Goal: Check status: Check status

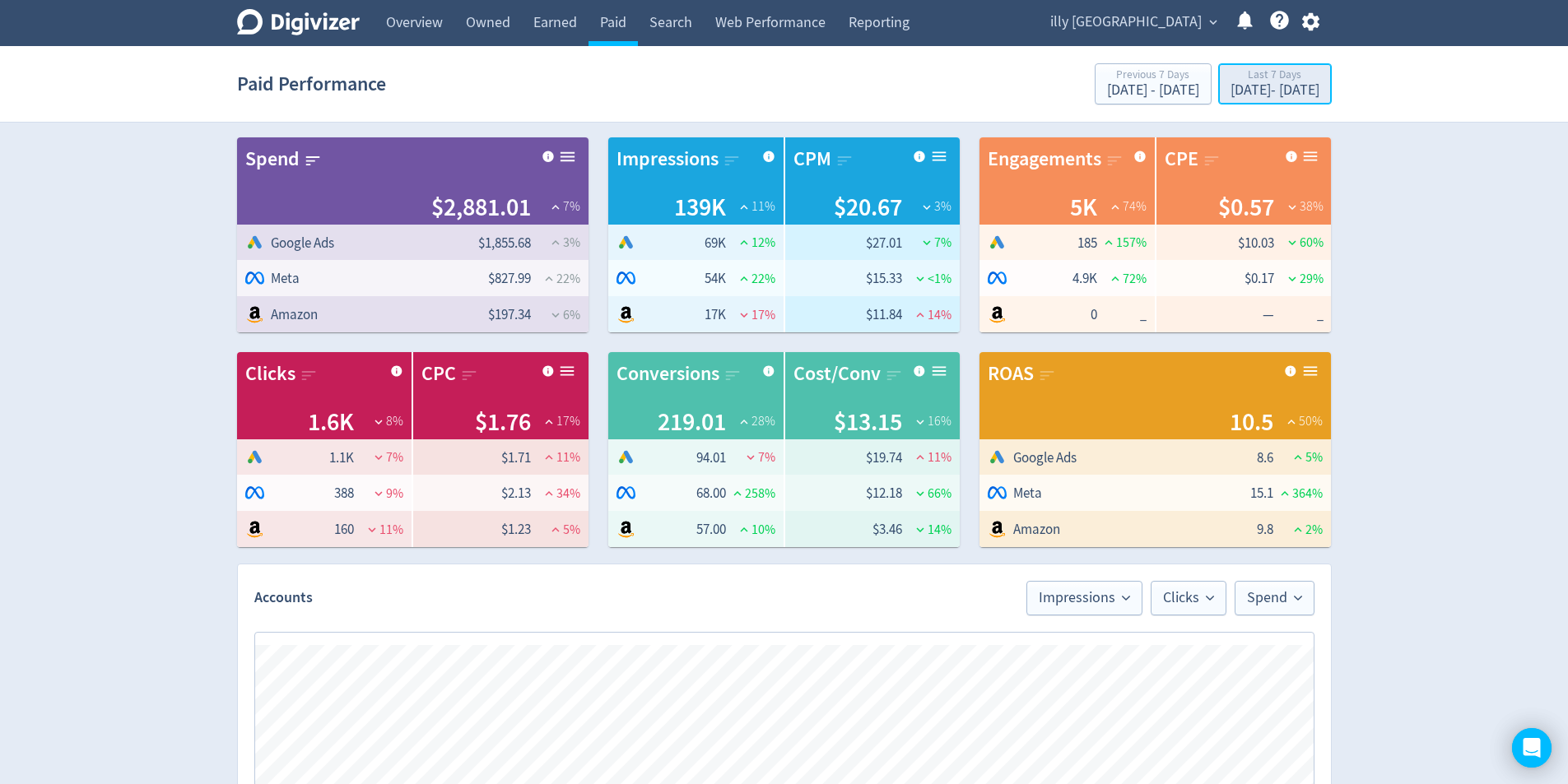
click at [1287, 95] on div "[DATE] - [DATE]" at bounding box center [1275, 90] width 89 height 15
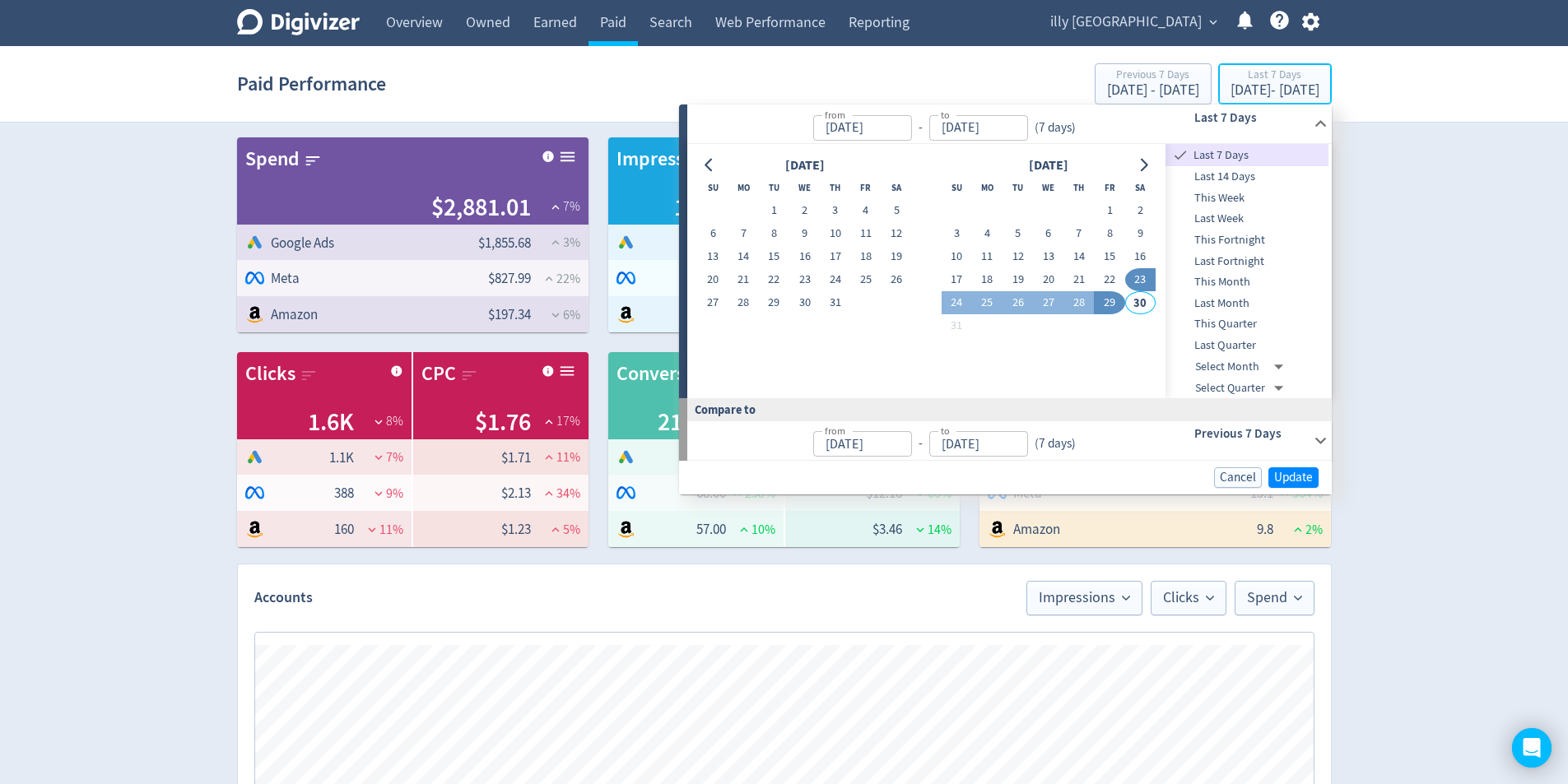
type input "[DATE]"
click at [1094, 215] on td at bounding box center [1078, 210] width 30 height 23
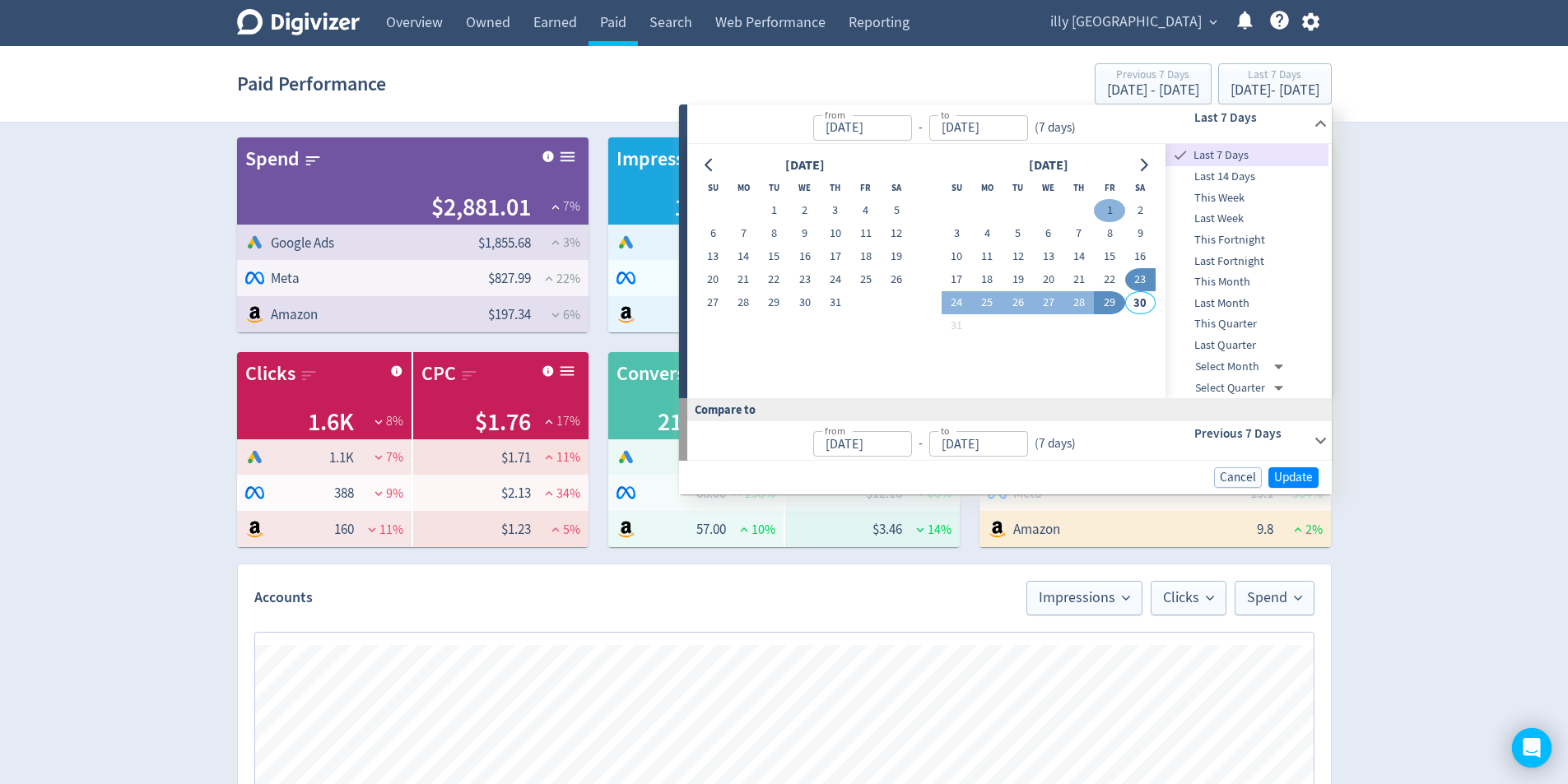
click at [1107, 215] on button "1" at bounding box center [1108, 210] width 30 height 23
type input "[DATE]"
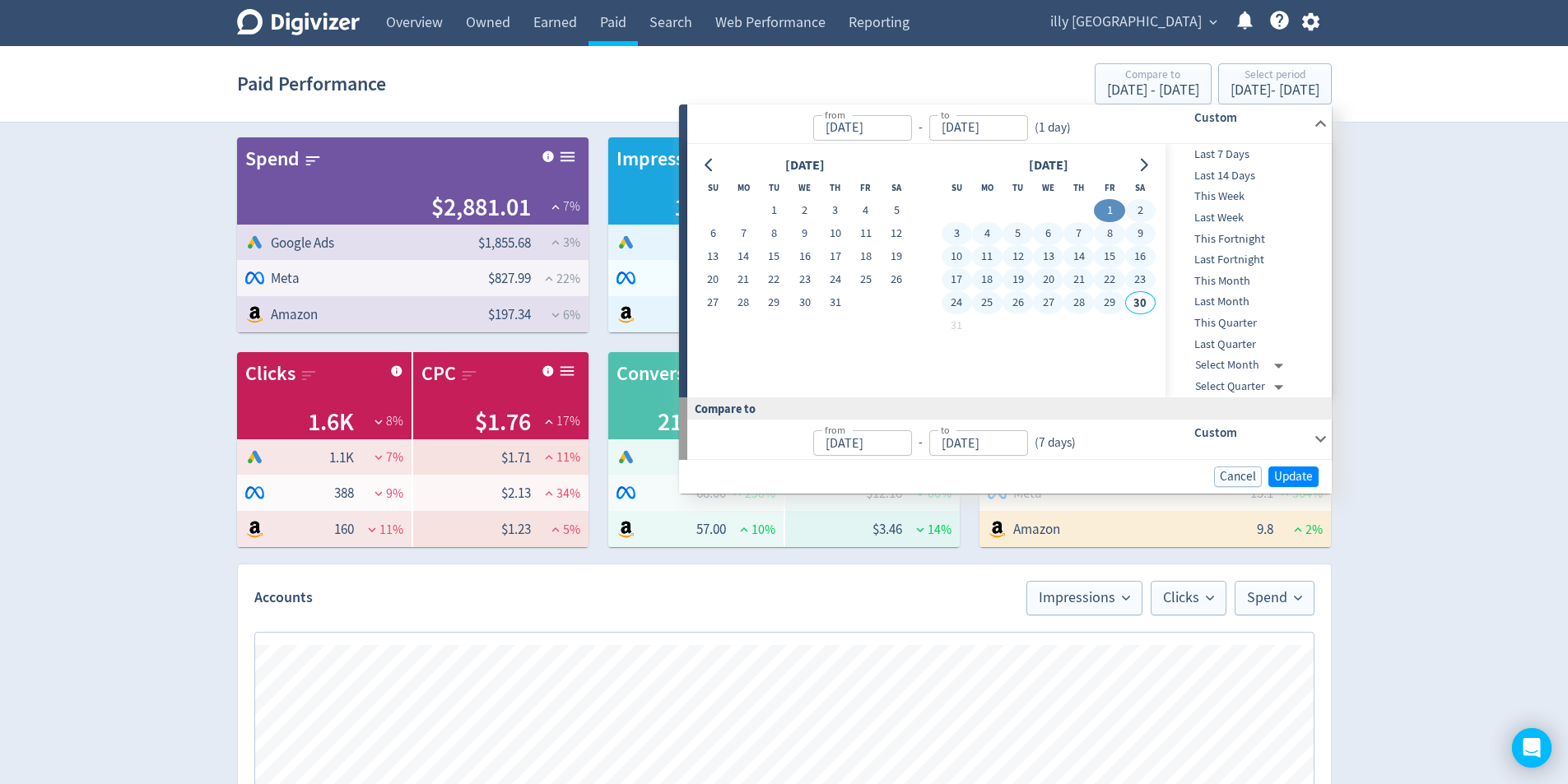
click at [1113, 308] on button "29" at bounding box center [1108, 302] width 30 height 23
type input "[DATE]"
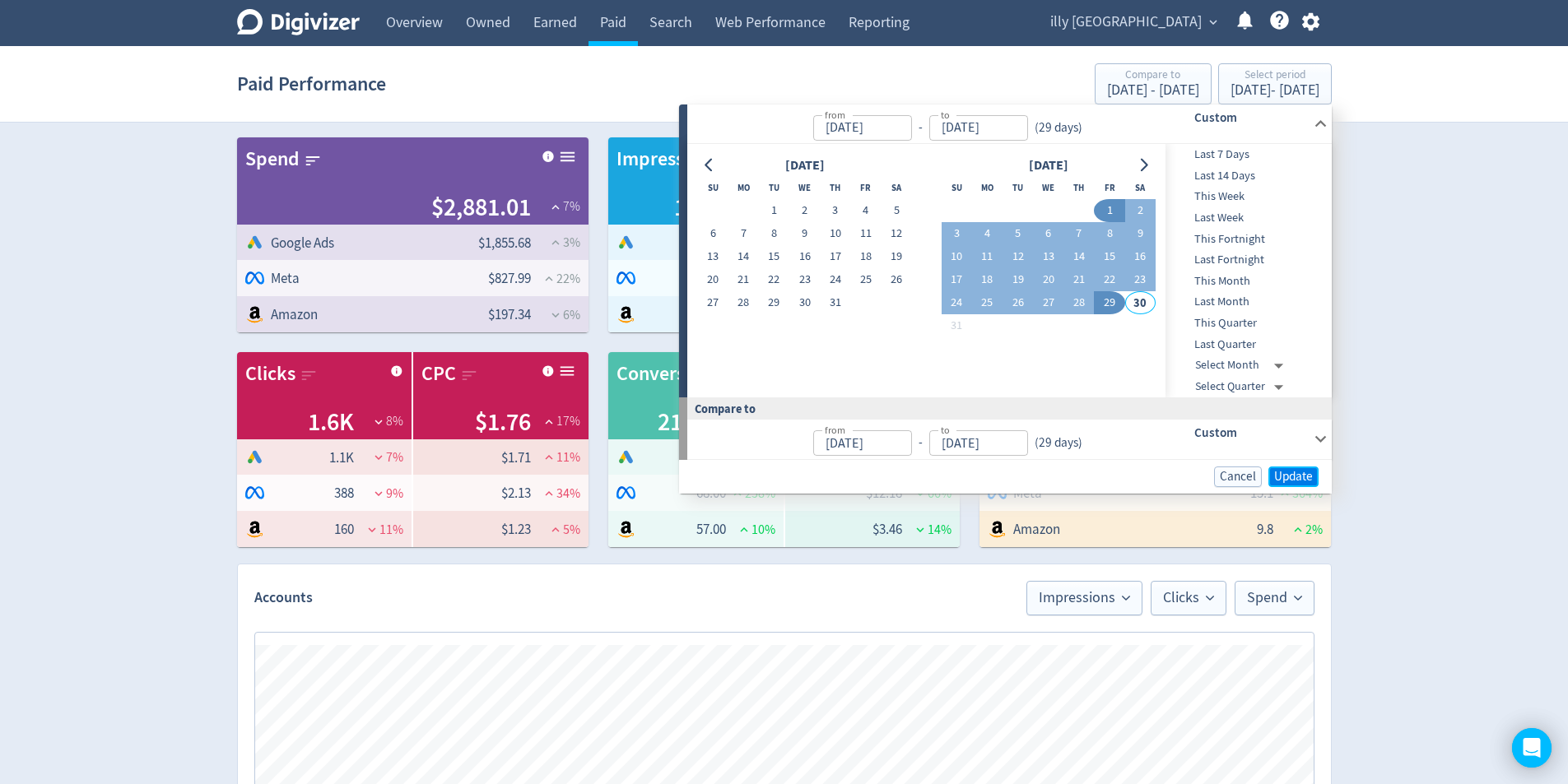
click at [1276, 471] on span "Update" at bounding box center [1293, 477] width 38 height 13
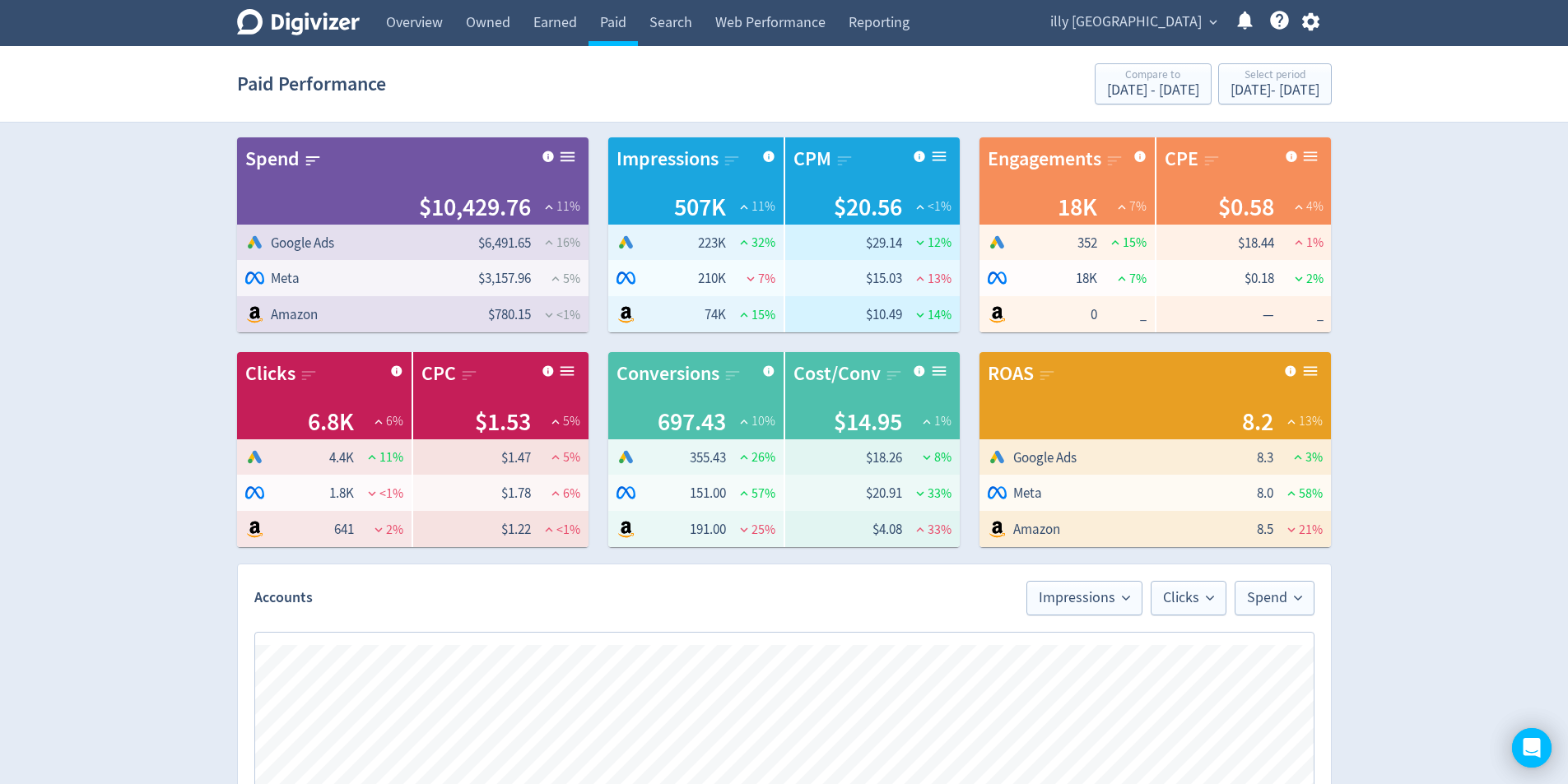
scroll to position [494, 0]
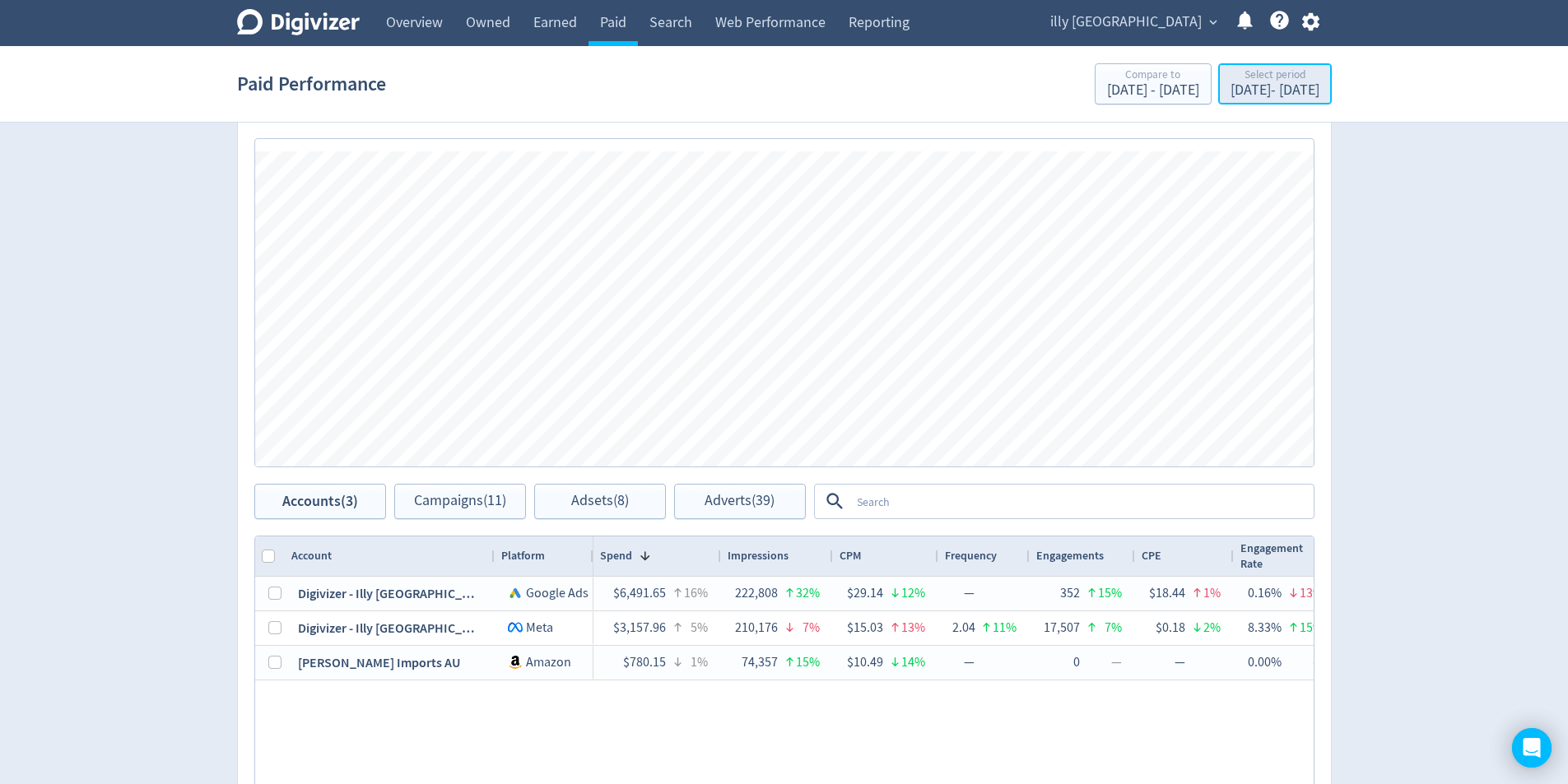
click at [1309, 85] on div "[DATE] - [DATE]" at bounding box center [1275, 90] width 89 height 15
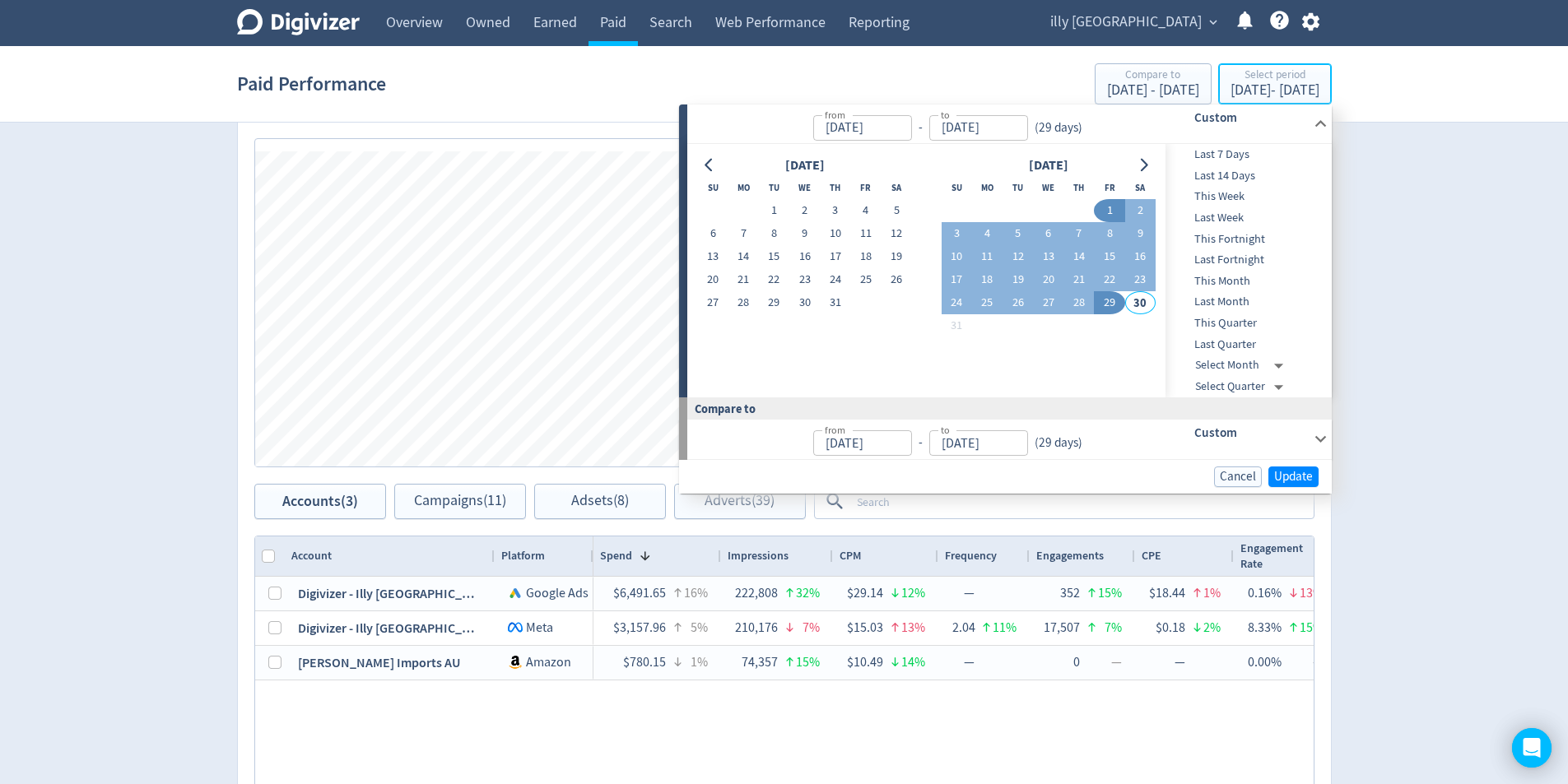
type input "[DATE]"
click at [1472, 385] on div "Digivizer Logo [PERSON_NAME] Logo Overview Owned Earned Paid Search Web Perform…" at bounding box center [784, 286] width 1568 height 1559
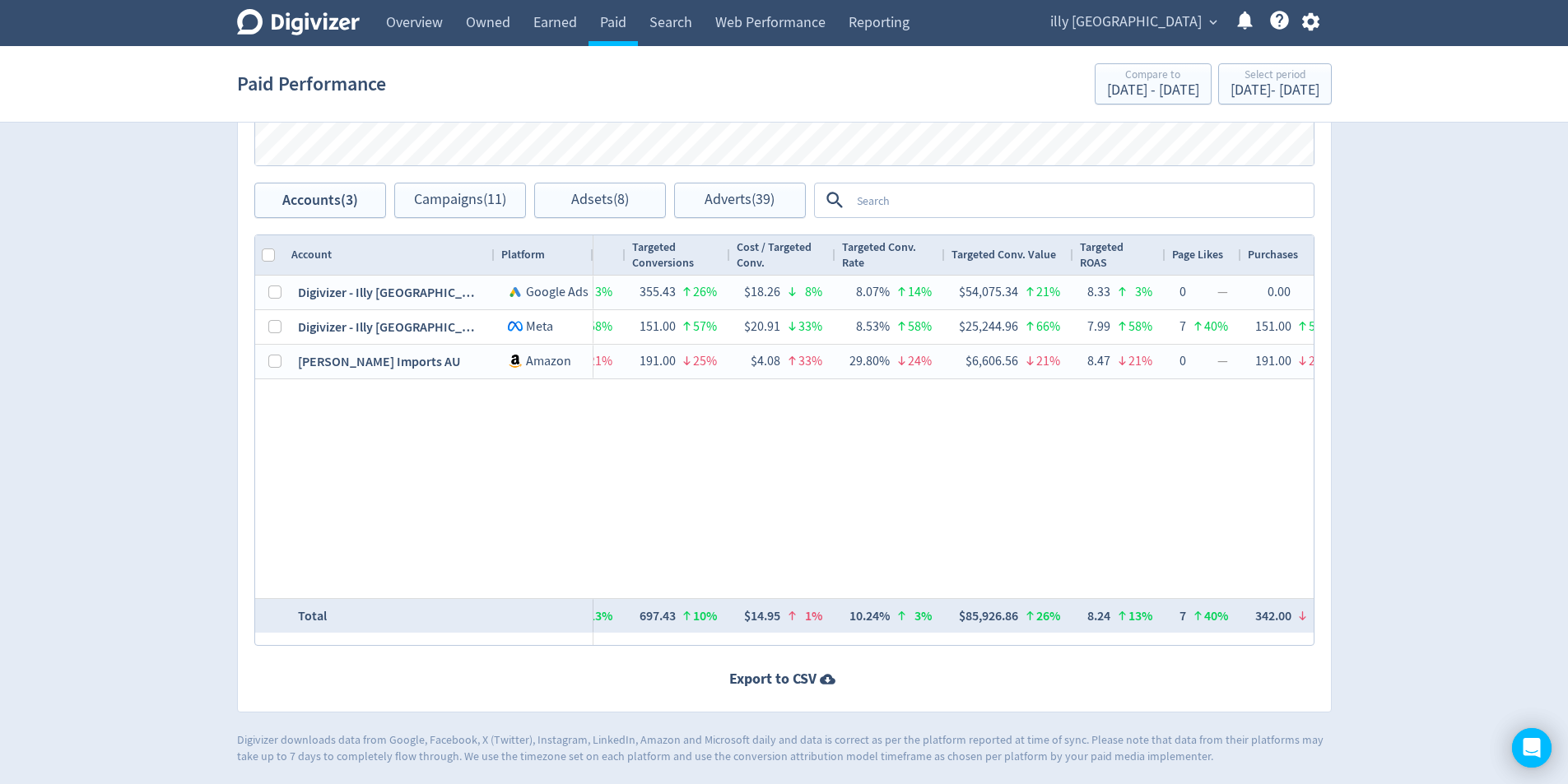
scroll to position [0, 1699]
